Goal: Task Accomplishment & Management: Manage account settings

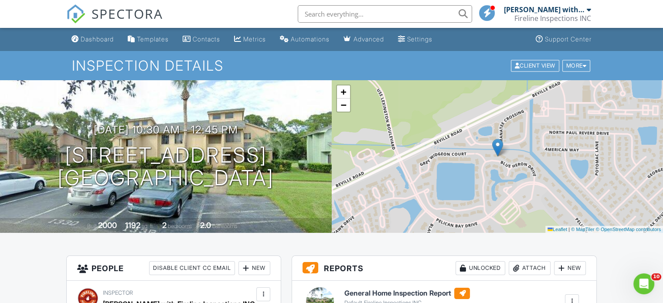
click at [91, 38] on div "Dashboard" at bounding box center [97, 38] width 33 height 7
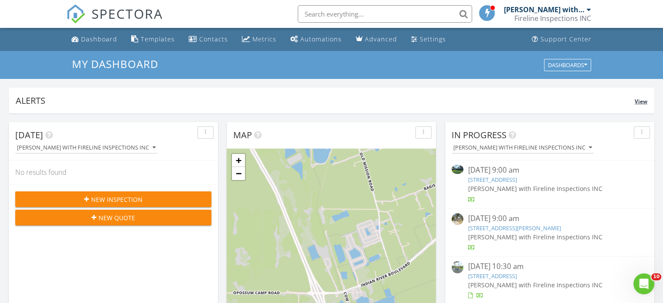
click at [190, 96] on div "Alerts" at bounding box center [325, 101] width 619 height 12
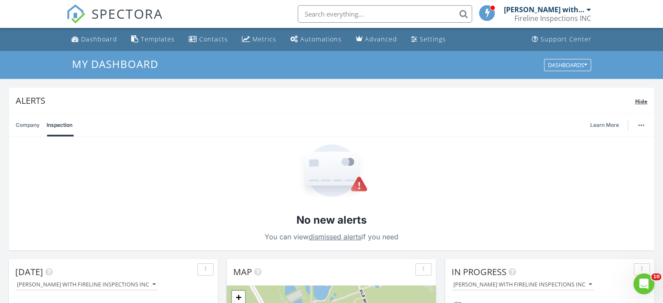
click at [205, 97] on div "Alerts" at bounding box center [326, 101] width 620 height 12
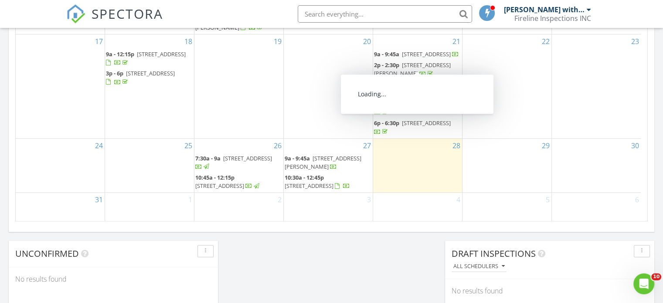
scroll to position [654, 0]
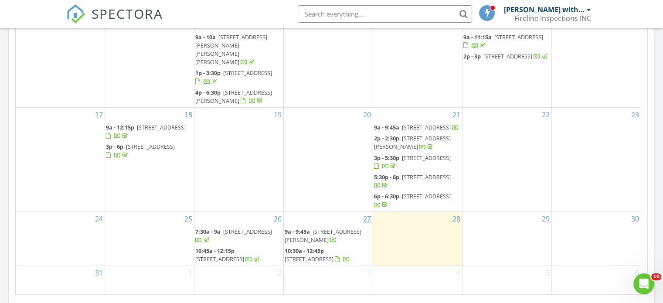
scroll to position [567, 0]
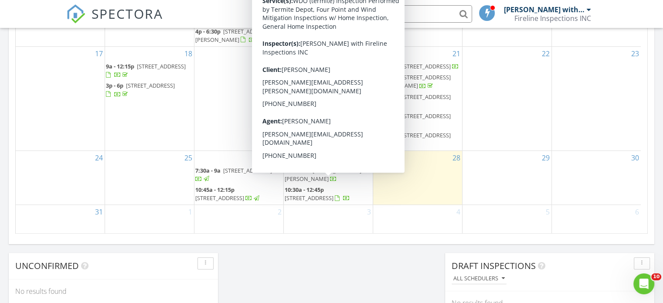
click at [324, 186] on span "10:30a - 12:45p" at bounding box center [304, 190] width 39 height 8
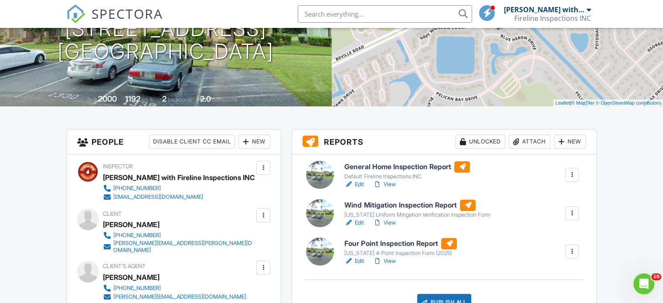
scroll to position [131, 0]
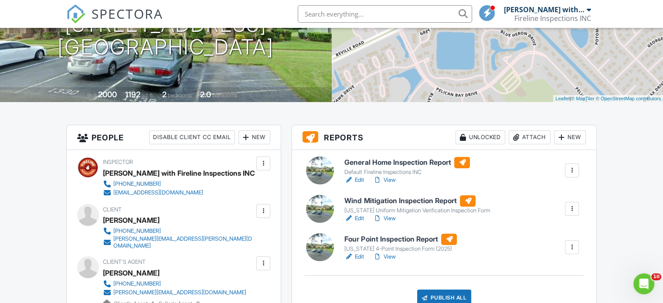
click at [356, 219] on link "Edit" at bounding box center [354, 218] width 20 height 9
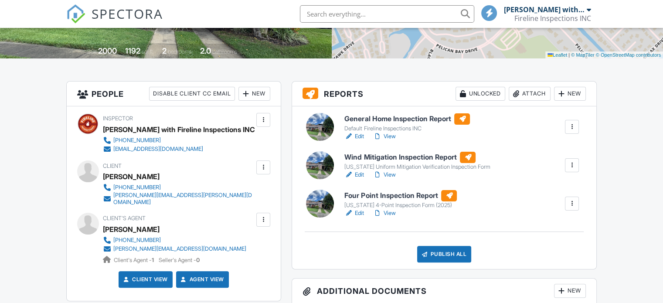
click at [359, 214] on link "Edit" at bounding box center [354, 213] width 20 height 9
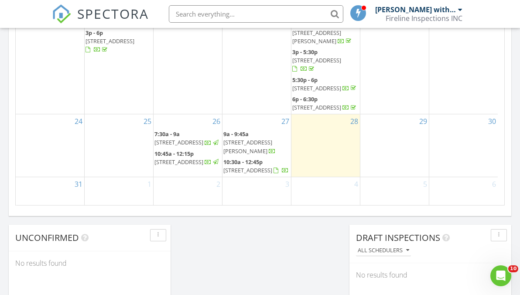
scroll to position [654, 0]
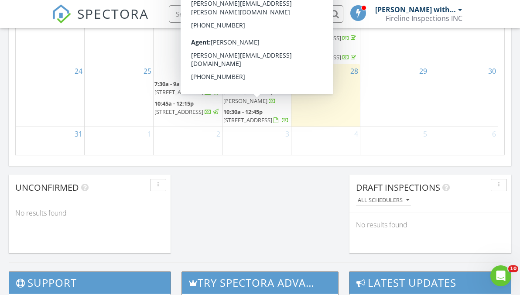
click at [244, 116] on span "129 Blue Heron Dr Apt D, Daytona Beach 32119" at bounding box center [247, 120] width 49 height 8
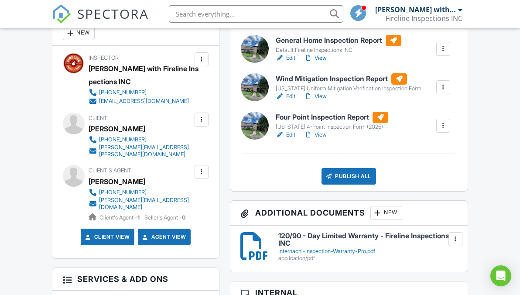
click at [286, 135] on link "Edit" at bounding box center [286, 134] width 20 height 9
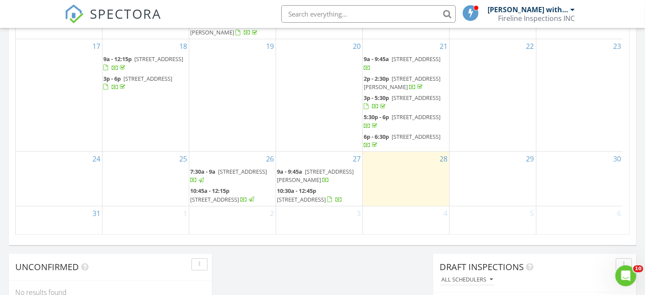
scroll to position [610, 0]
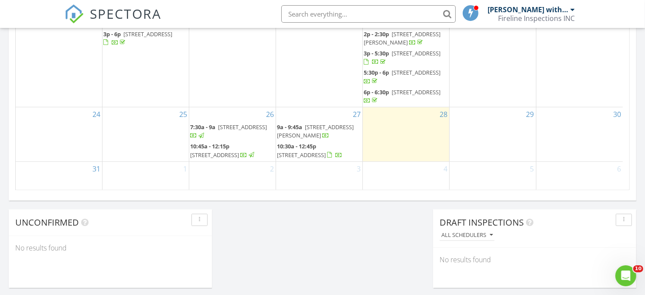
click at [301, 151] on span "[STREET_ADDRESS]" at bounding box center [301, 155] width 49 height 8
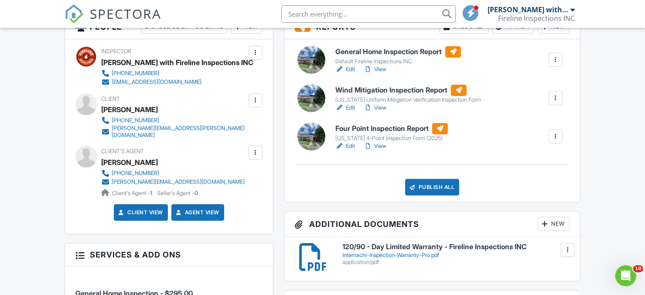
scroll to position [174, 0]
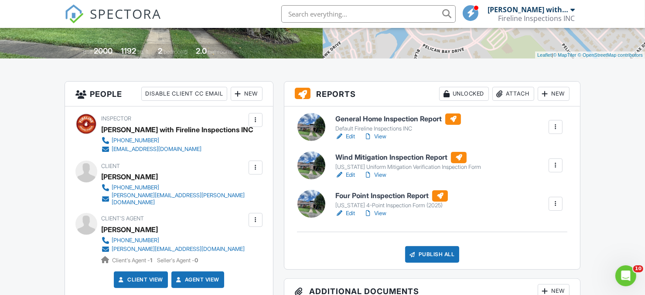
click at [355, 214] on link "Edit" at bounding box center [345, 213] width 20 height 9
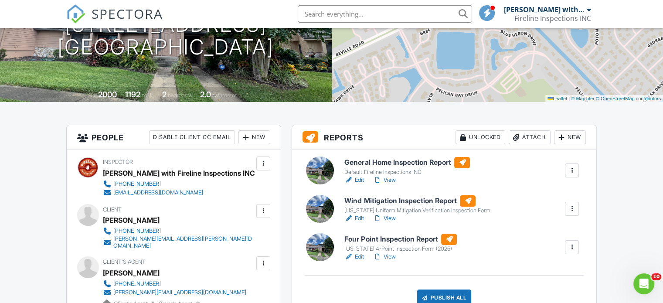
scroll to position [174, 0]
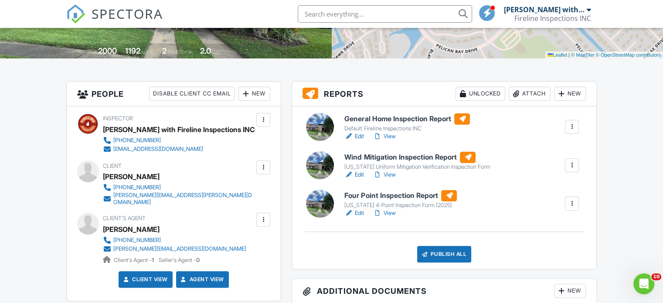
click at [357, 137] on link "Edit" at bounding box center [354, 136] width 20 height 9
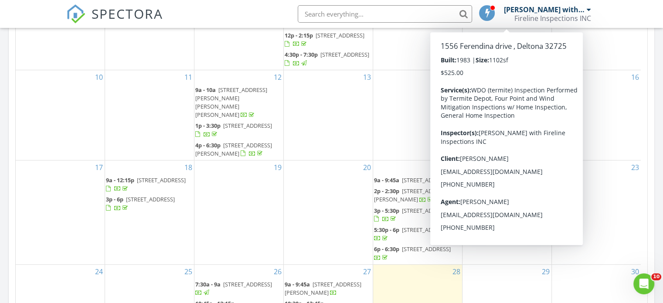
scroll to position [523, 0]
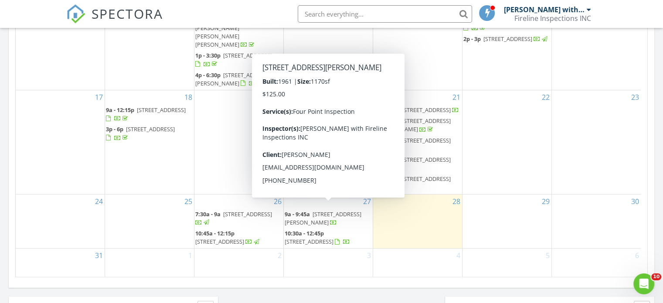
click at [331, 210] on span "1225 Florence Ct, Daytona Beach 32117" at bounding box center [323, 218] width 77 height 16
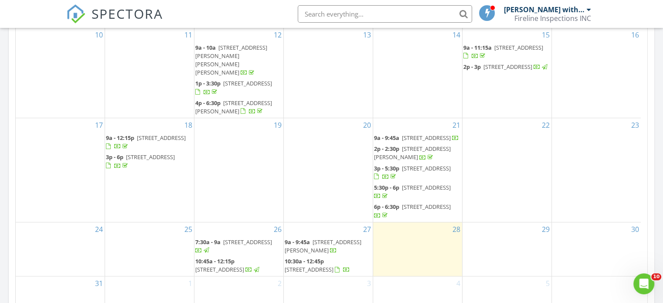
scroll to position [610, 0]
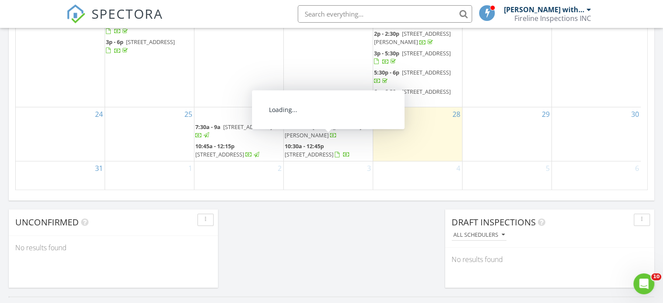
click at [324, 150] on span "[STREET_ADDRESS]" at bounding box center [309, 154] width 49 height 8
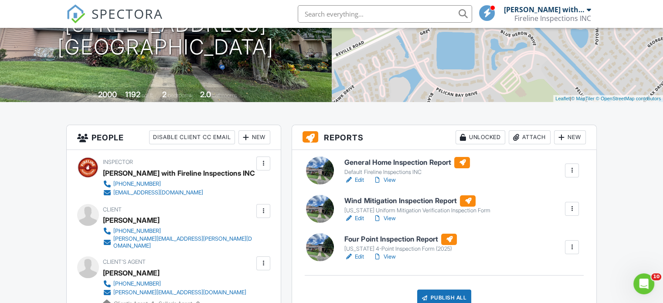
scroll to position [174, 0]
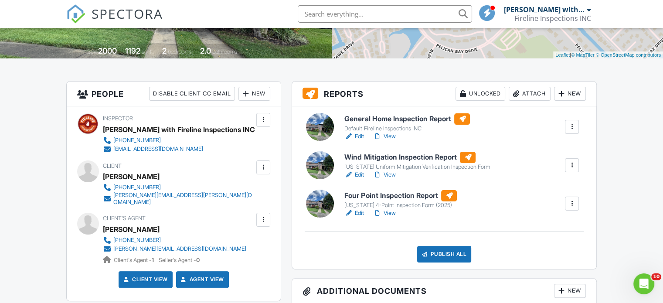
click at [356, 137] on link "Edit" at bounding box center [354, 136] width 20 height 9
